Goal: Download file/media

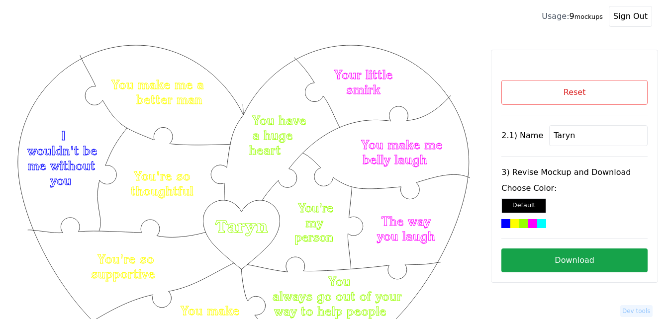
scroll to position [99, 0]
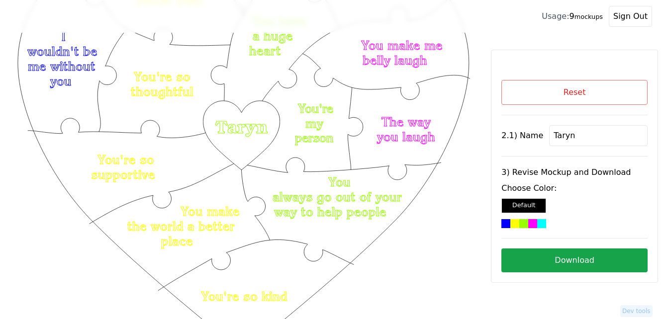
click at [578, 95] on button "Reset" at bounding box center [574, 92] width 146 height 25
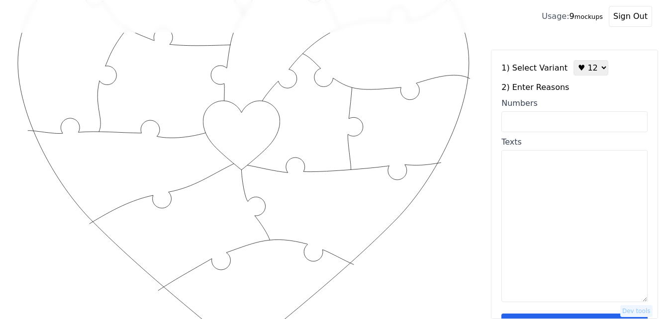
click at [580, 67] on select "♥ 12 ♥ 18 ♥ 28 ♥ 40 ♥ 50 ♥ 60 ♥ 70" at bounding box center [590, 67] width 35 height 15
select select "2"
click at [573, 60] on select "♥ 12 ♥ 18 ♥ 28 ♥ 40 ♥ 50 ♥ 60 ♥ 70" at bounding box center [590, 67] width 35 height 15
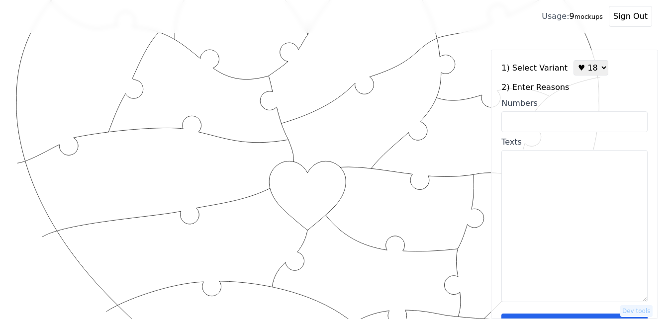
click at [563, 122] on input "Numbers" at bounding box center [574, 121] width 146 height 21
paste input "2,3,8,9,12,14,16,27,28,36,53,59,68,76,84,93,95,100"
type input "2,3,8,9,12,14,16,27,28,36,53,59,68,76,84,93,95,100"
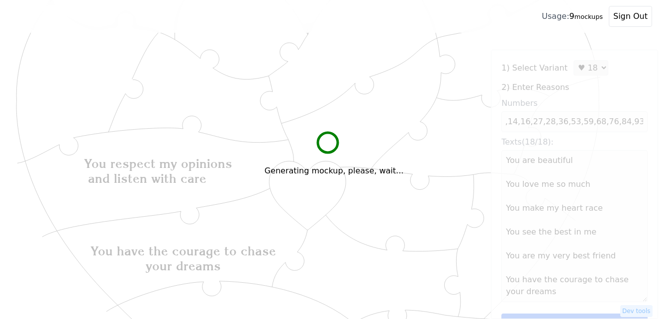
scroll to position [0, 0]
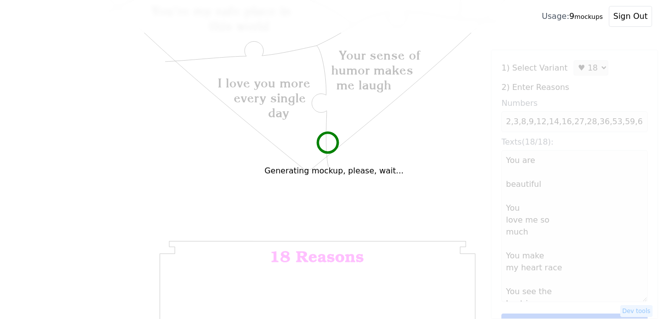
type textarea "You are beautiful You love me so much You make my heart race You see the best i…"
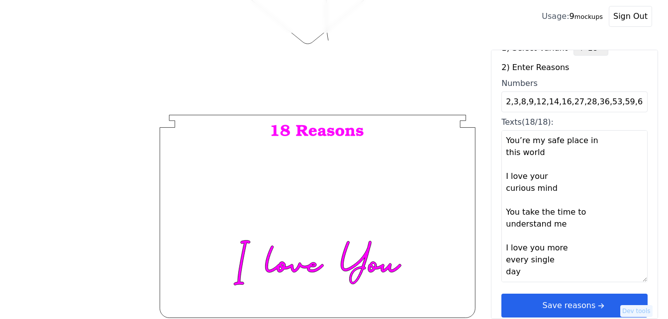
scroll to position [30, 0]
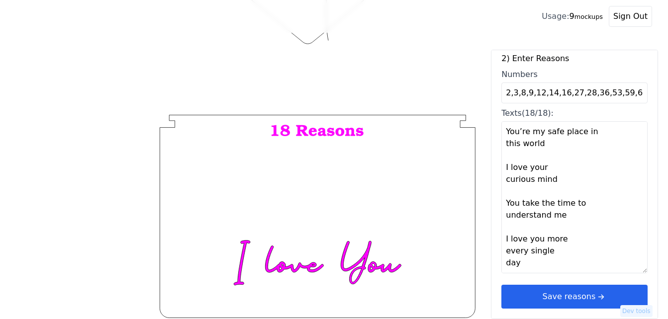
click at [533, 297] on button "Save reasons" at bounding box center [574, 297] width 146 height 24
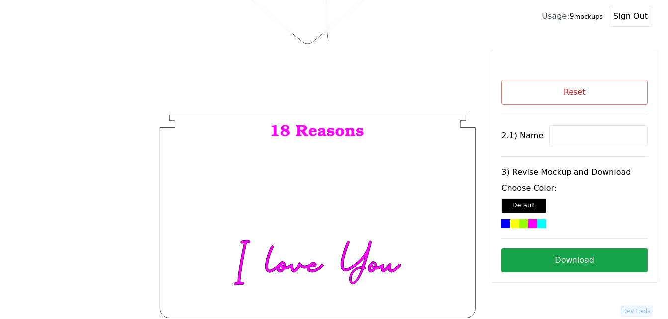
click at [562, 130] on input at bounding box center [598, 135] width 98 height 21
paste input "[PERSON_NAME]"
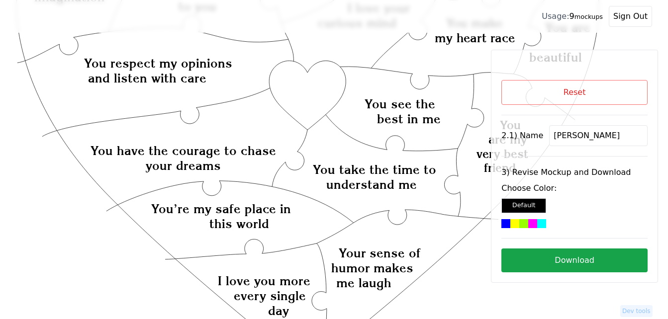
scroll to position [126, 0]
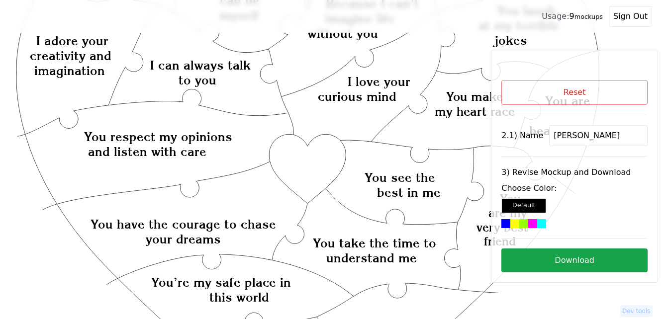
type input "[PERSON_NAME]"
click at [313, 167] on icon "Created with Snap Created with Snap Created with Snap You respect my opinions a…" at bounding box center [308, 316] width 584 height 800
click at [521, 221] on div at bounding box center [523, 223] width 9 height 9
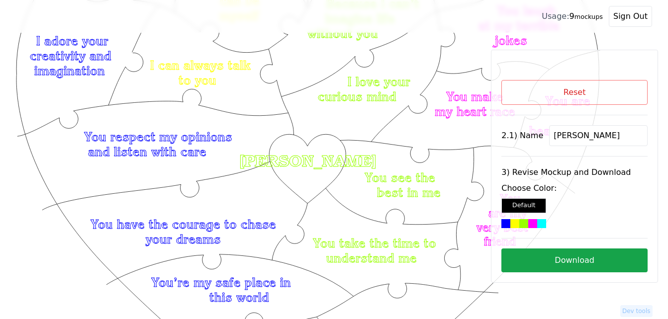
click at [607, 262] on button "Download" at bounding box center [574, 261] width 146 height 24
click at [620, 82] on button "Reset" at bounding box center [574, 92] width 146 height 25
select select "2"
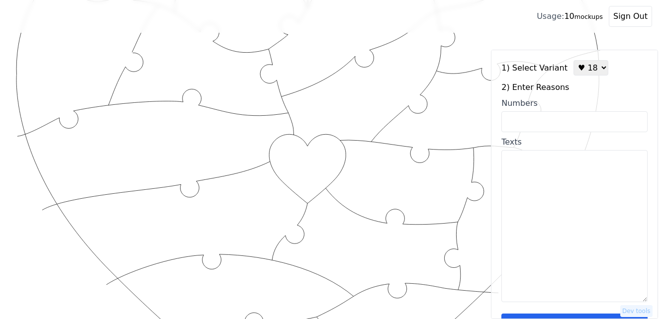
click at [543, 119] on input "Numbers" at bounding box center [574, 121] width 146 height 21
paste input "1,2,4,9,12,14,16,18,23,26,41,43,46,52,57,58,79,96"
type input "1,2,4,9,12,14,16,18,23,26,41,43,46,52,57,58,79,96"
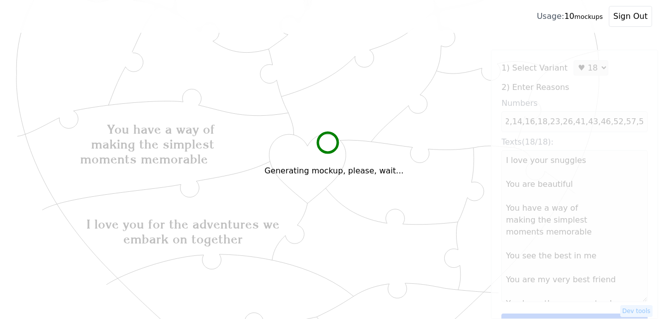
scroll to position [0, 0]
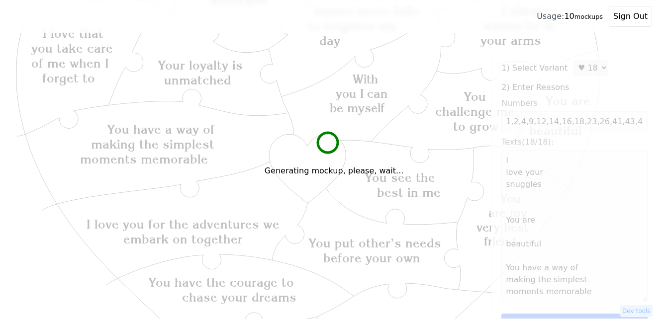
type textarea "I love your snuggles You are beautiful You have a way of making the simplest mo…"
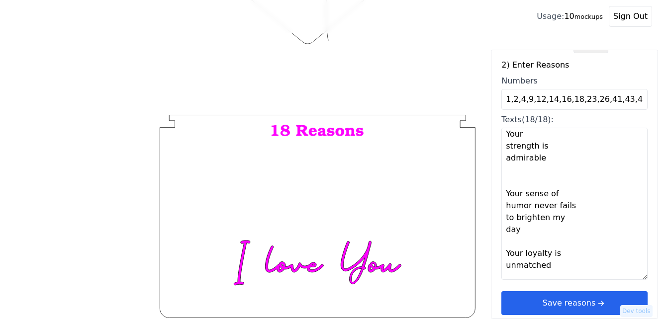
scroll to position [30, 0]
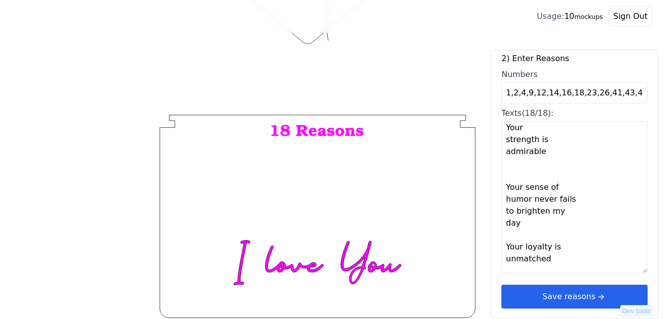
click at [601, 293] on button "Save reasons" at bounding box center [574, 297] width 146 height 24
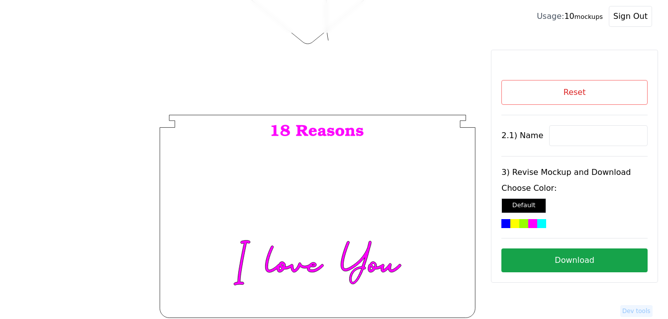
scroll to position [0, 0]
click at [599, 131] on input at bounding box center [598, 135] width 98 height 21
paste input "[PERSON_NAME]"
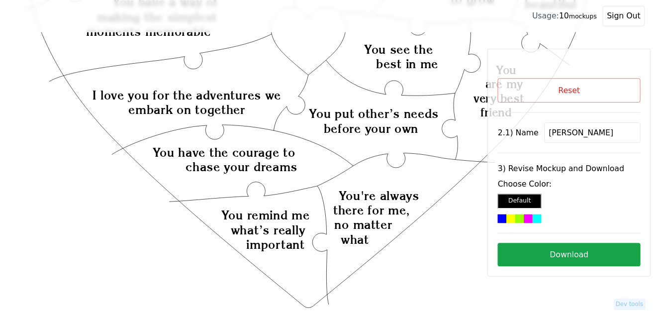
scroll to position [226, 0]
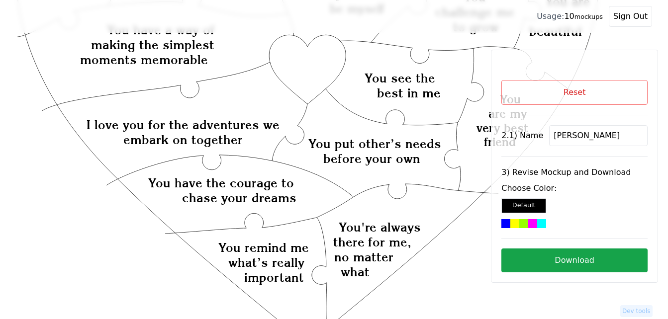
type input "[PERSON_NAME]"
click at [311, 73] on icon "Created with Snap Created with Snap Created with Snap You have a way of making …" at bounding box center [308, 217] width 584 height 800
click at [540, 225] on div at bounding box center [541, 223] width 9 height 9
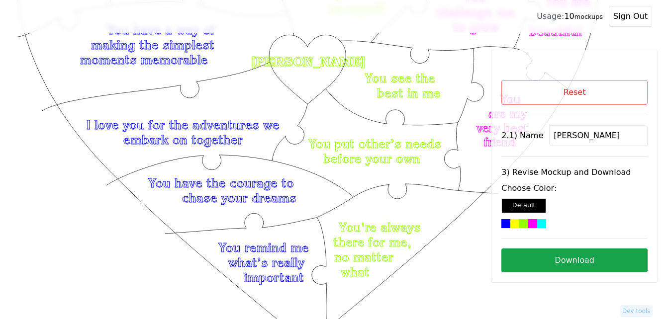
click at [597, 257] on button "Download" at bounding box center [574, 261] width 146 height 24
click at [586, 87] on button "Reset" at bounding box center [574, 92] width 146 height 25
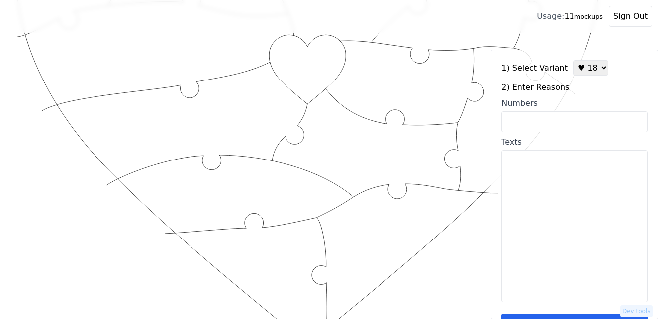
click at [586, 72] on select "♥ 12 ♥ 18 ♥ 28 ♥ 40 ♥ 50 ♥ 60 ♥ 70" at bounding box center [590, 67] width 35 height 15
select select "3"
click at [573, 60] on select "♥ 12 ♥ 18 ♥ 28 ♥ 40 ♥ 50 ♥ 60 ♥ 70" at bounding box center [590, 67] width 35 height 15
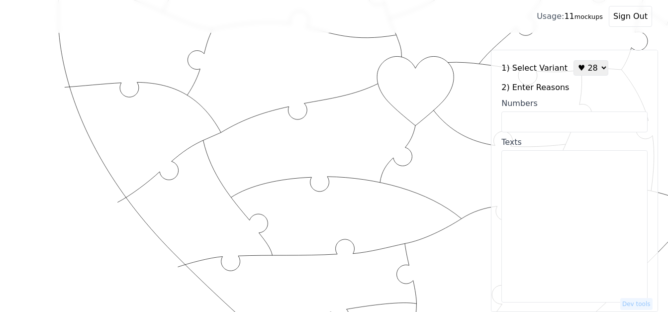
click at [580, 118] on input "Numbers" at bounding box center [574, 121] width 146 height 21
paste input "1, 3, 4, 9, 10, 16, 23, 27, 29, 30, 35, 36, 41, 52, 56, 58, 59, 71, 74, 82, 86,…"
type input "1, 3, 4, 9, 10, 16, 23, 27, 29, 30, 35, 36, 41, 52, 56, 58, 59, 71, 74, 82, 86,…"
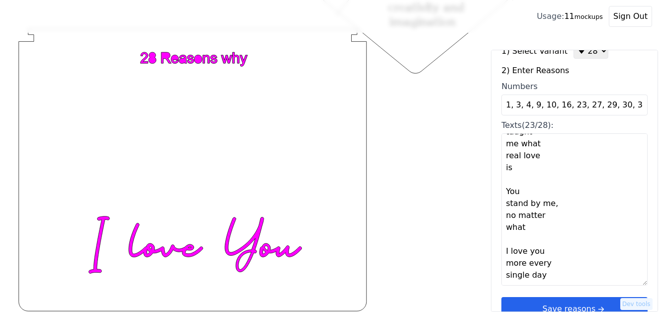
scroll to position [30, 0]
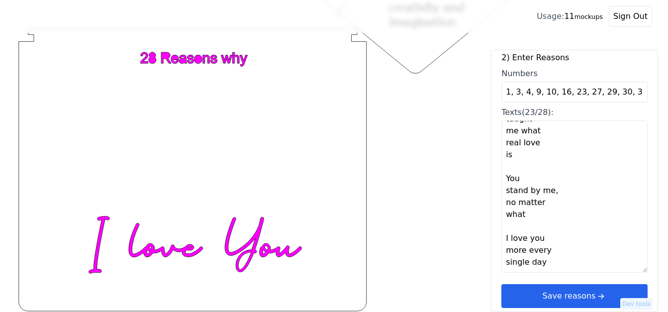
click at [513, 265] on textarea "I love your snuggles You love me so much You have a way of making the simplest …" at bounding box center [574, 196] width 146 height 152
paste textarea "You get more beautiful with age, seriously! + Your faith in [DEMOGRAPHIC_DATA] …"
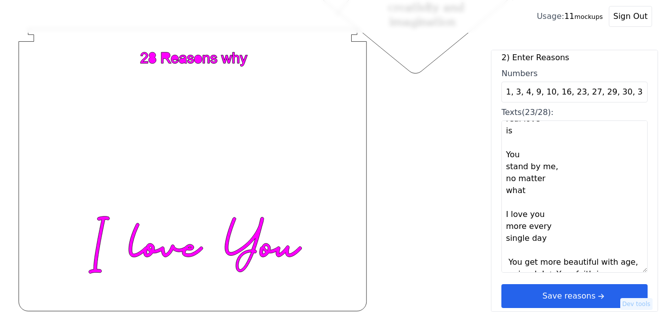
scroll to position [1128, 0]
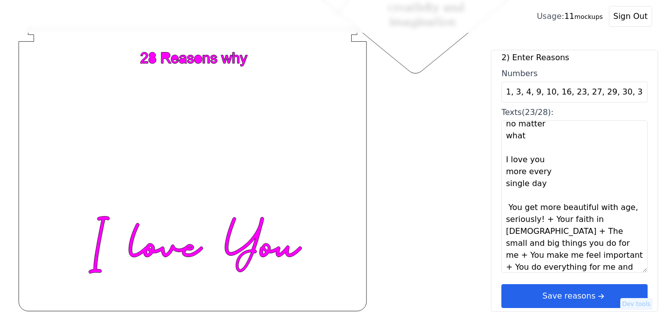
click at [538, 221] on textarea "I love your snuggles You love me so much You have a way of making the simplest …" at bounding box center [574, 196] width 146 height 152
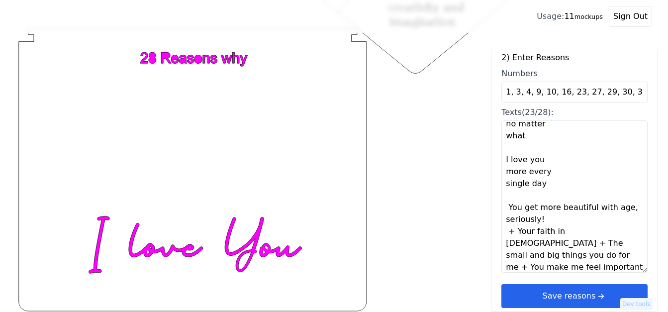
click at [542, 219] on textarea "I love your snuggles You love me so much You have a way of making the simplest …" at bounding box center [574, 196] width 146 height 152
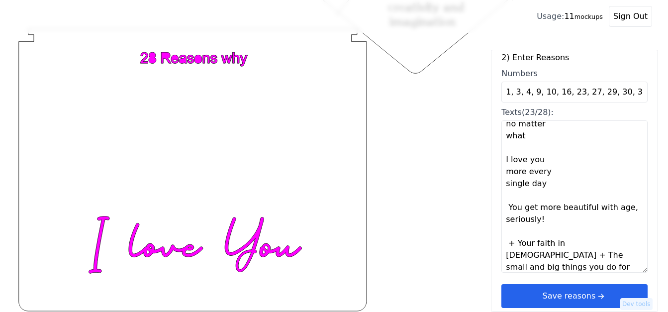
click at [580, 244] on textarea "I love your snuggles You love me so much You have a way of making the simplest …" at bounding box center [574, 196] width 146 height 152
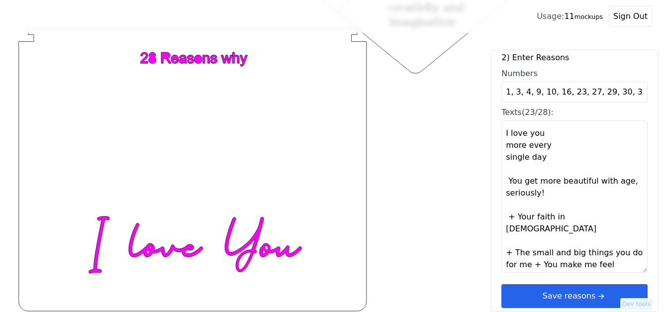
scroll to position [1169, 0]
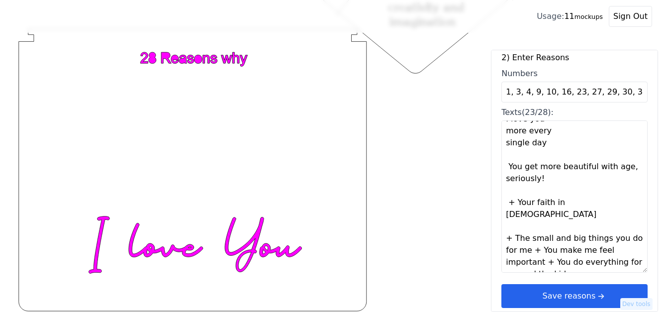
click at [529, 241] on textarea "I love your snuggles You love me so much You have a way of making the simplest …" at bounding box center [574, 196] width 146 height 152
click at [530, 240] on textarea "I love your snuggles You love me so much You have a way of making the simplest …" at bounding box center [574, 196] width 146 height 152
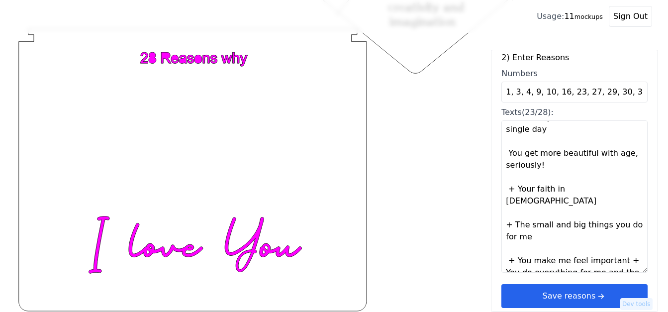
scroll to position [1193, 0]
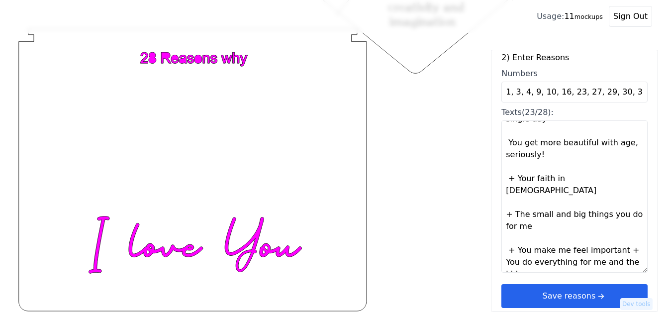
click at [617, 241] on textarea "I love your snuggles You love me so much You have a way of making the simplest …" at bounding box center [574, 196] width 146 height 152
click at [513, 180] on textarea "I love your snuggles You love me so much You have a way of making the simplest …" at bounding box center [574, 196] width 146 height 152
click at [510, 207] on textarea "I love your snuggles You love me so much You have a way of making the simplest …" at bounding box center [574, 196] width 146 height 152
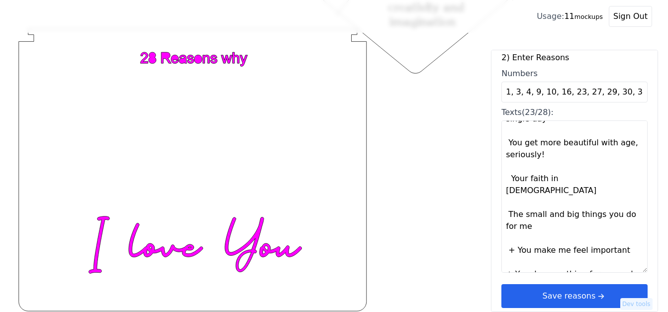
click at [512, 239] on textarea "I love your snuggles You love me so much You have a way of making the simplest …" at bounding box center [574, 196] width 146 height 152
click at [510, 263] on textarea "I love your snuggles You love me so much You have a way of making the simplest …" at bounding box center [574, 196] width 146 height 152
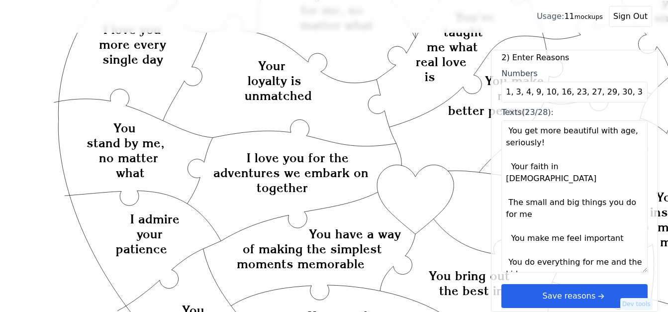
scroll to position [117, 0]
type textarea "I love your snuggles You love me so much You have a way of making the simplest …"
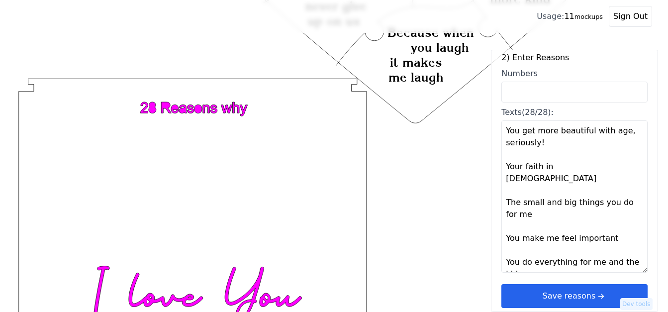
scroll to position [614, 0]
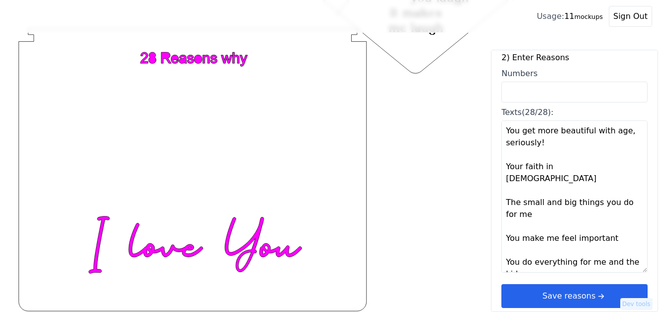
click at [578, 297] on button "Save reasons" at bounding box center [574, 296] width 146 height 24
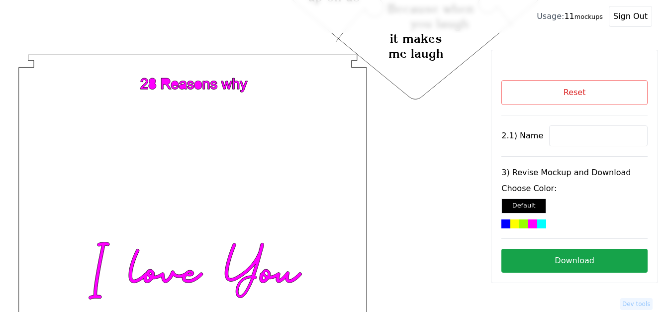
scroll to position [564, 0]
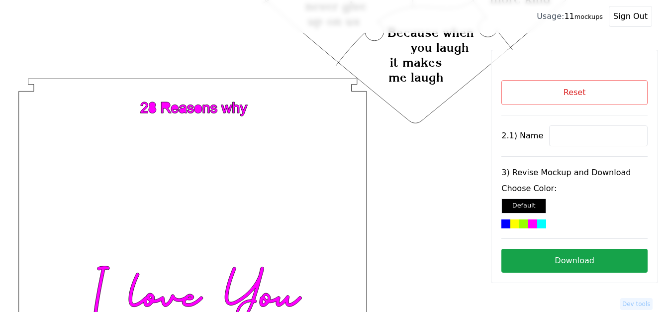
click at [571, 140] on input at bounding box center [598, 135] width 98 height 21
paste input "[PERSON_NAME]"
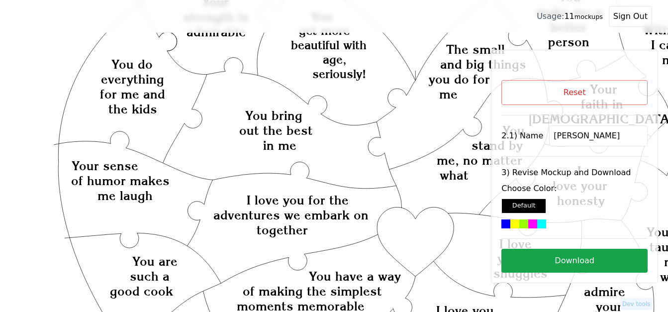
scroll to position [67, 0]
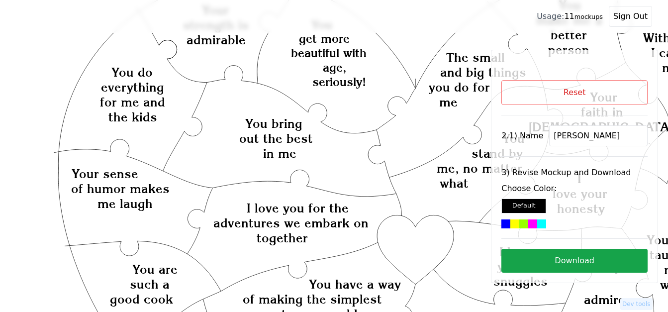
type input "[PERSON_NAME]"
click at [521, 223] on div at bounding box center [523, 223] width 9 height 9
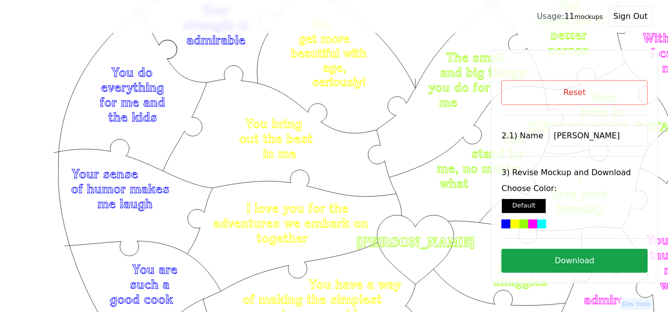
click at [581, 256] on button "Download" at bounding box center [574, 261] width 146 height 24
